Goal: Entertainment & Leisure: Consume media (video, audio)

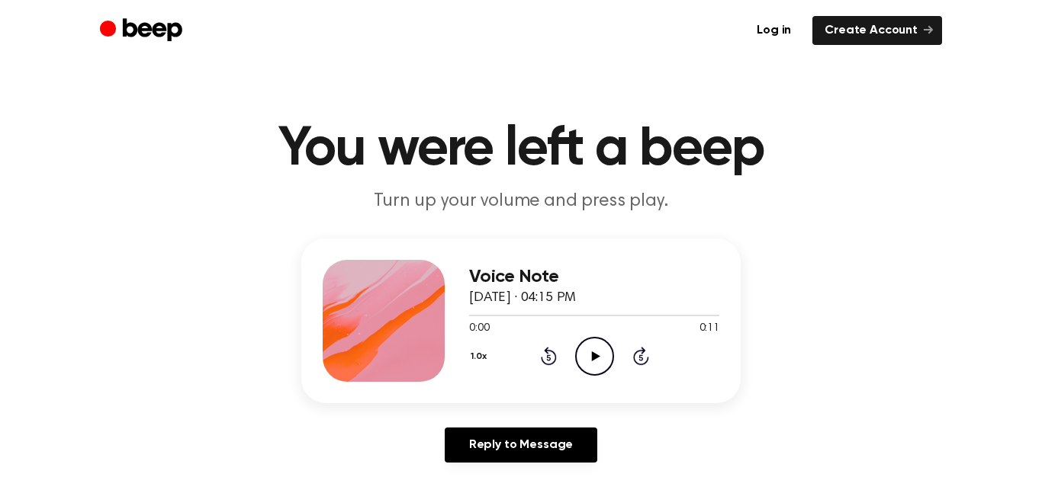
click at [590, 356] on icon "Play Audio" at bounding box center [594, 356] width 39 height 39
click at [590, 357] on icon "Play Audio" at bounding box center [594, 356] width 39 height 39
click at [596, 350] on icon "Play Audio" at bounding box center [594, 356] width 39 height 39
click at [600, 365] on icon "Play Audio" at bounding box center [594, 356] width 39 height 39
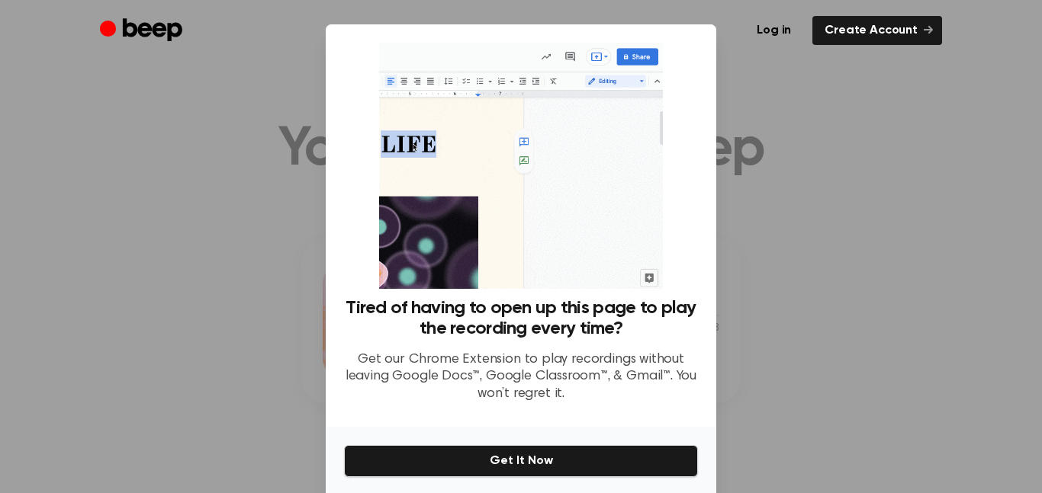
click at [810, 143] on div at bounding box center [521, 246] width 1042 height 493
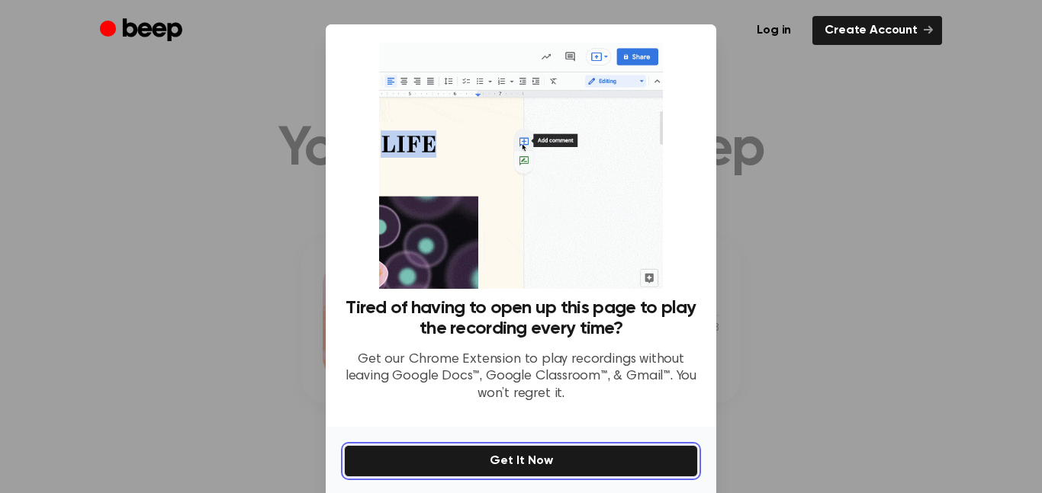
click at [608, 472] on button "Get It Now" at bounding box center [521, 461] width 354 height 32
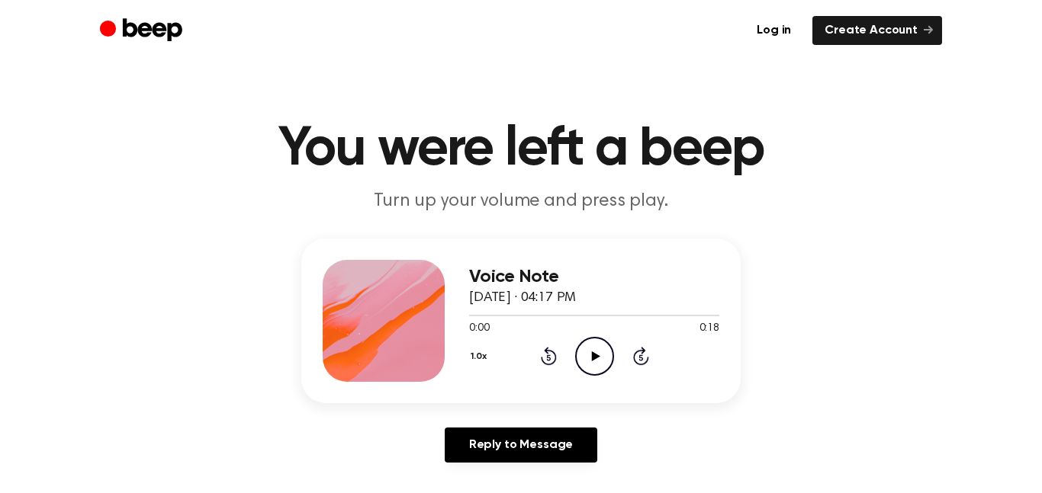
click at [580, 349] on icon "Play Audio" at bounding box center [594, 356] width 39 height 39
click at [591, 354] on icon at bounding box center [595, 357] width 8 height 10
click at [599, 353] on icon "Play Audio" at bounding box center [594, 356] width 39 height 39
